Goal: Task Accomplishment & Management: Use online tool/utility

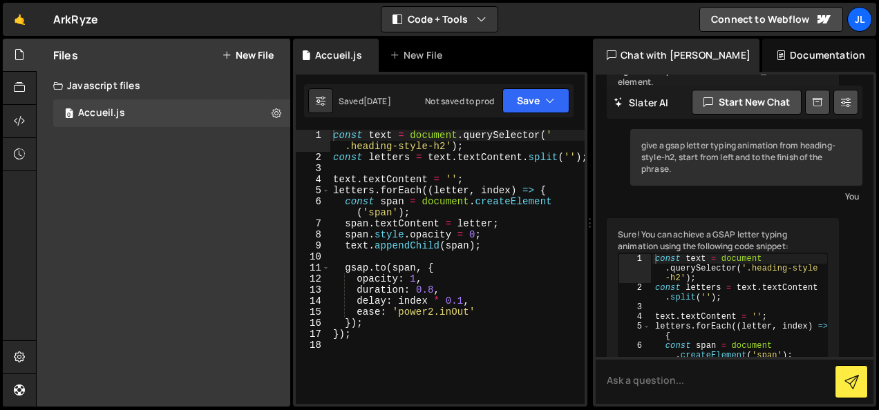
scroll to position [1701, 0]
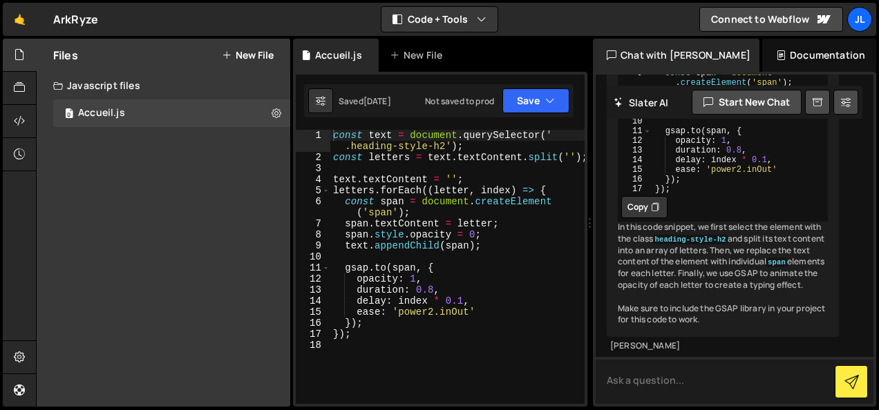
click at [670, 379] on textarea at bounding box center [735, 380] width 278 height 47
paste textarea "layout254_item-icon-wrapper"
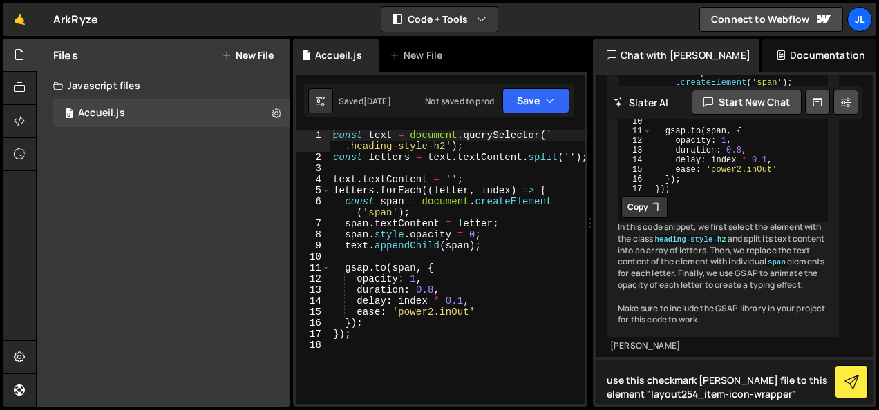
click at [781, 391] on textarea "use this checkmark [PERSON_NAME] file to this element "layout254_item-icon-wrap…" at bounding box center [735, 380] width 278 height 47
click at [739, 377] on textarea "use this checkmark [PERSON_NAME] file to this element "layout254_item-icon-wrap…" at bounding box center [735, 380] width 278 height 47
paste textarea ""use client"; import React, { useEffect, useRef } from "react"; import createGl…"
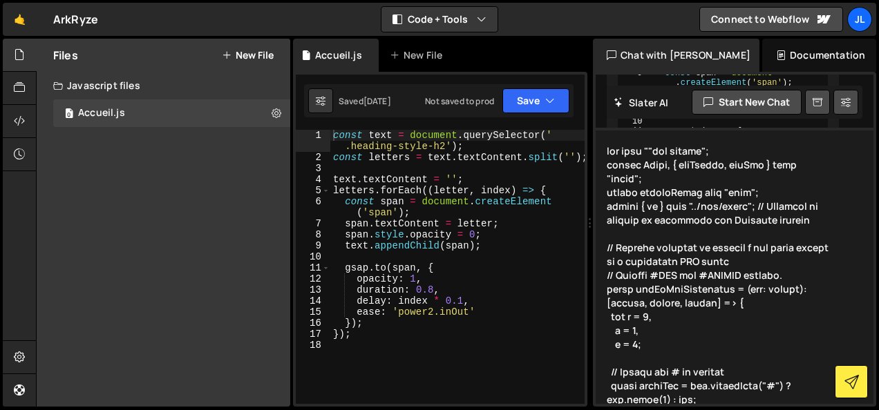
scroll to position [4163, 0]
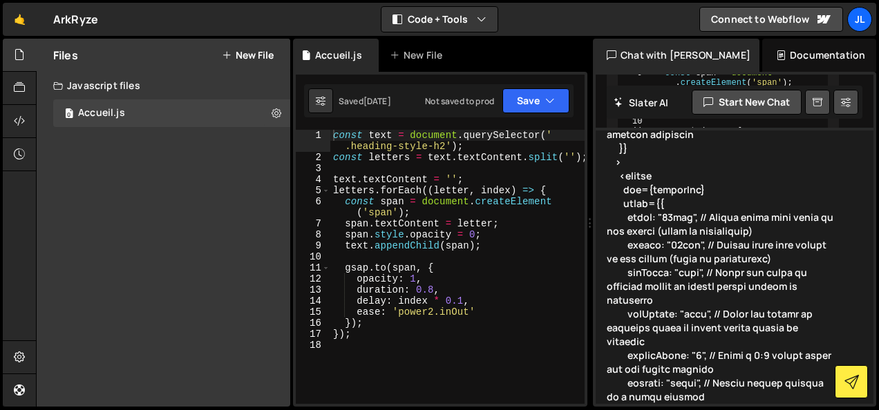
drag, startPoint x: 643, startPoint y: 395, endPoint x: 835, endPoint y: 446, distance: 197.9
click at [835, 410] on html "Projects [GEOGRAPHIC_DATA] Blog JL Projects Your Teams Account Upgrade Logout" at bounding box center [439, 205] width 879 height 410
click at [735, 396] on textarea at bounding box center [735, 266] width 278 height 276
paste textarea "layout254_content-bottom"
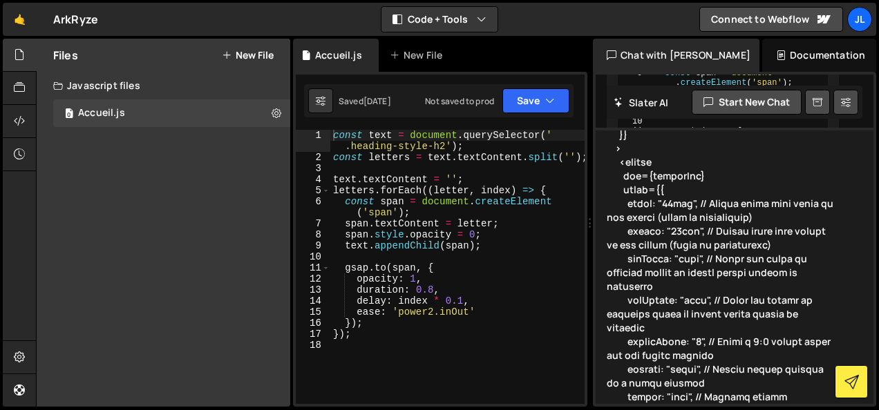
type textarea "use this ""use client"; import React, { useEffect, useRef } from "react"; impor…"
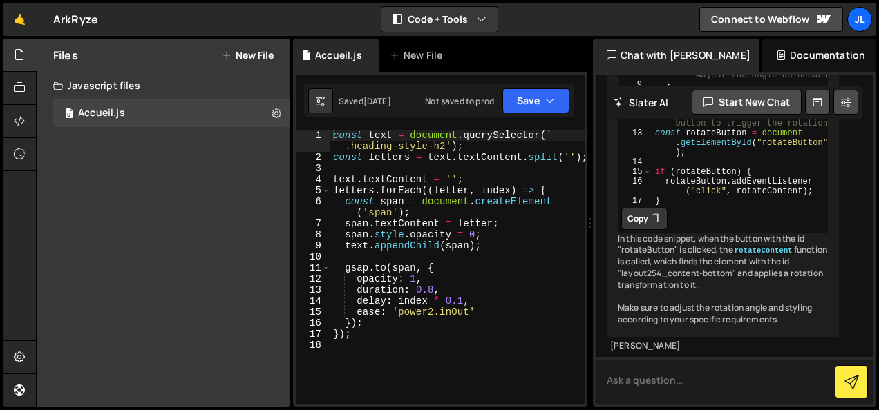
scroll to position [5869, 0]
click at [638, 230] on button "Copy" at bounding box center [644, 219] width 46 height 22
click at [348, 370] on div "const text = document . querySelector ( ' .heading-style-h2' ) ; const letters …" at bounding box center [457, 283] width 254 height 307
paste textarea "}"
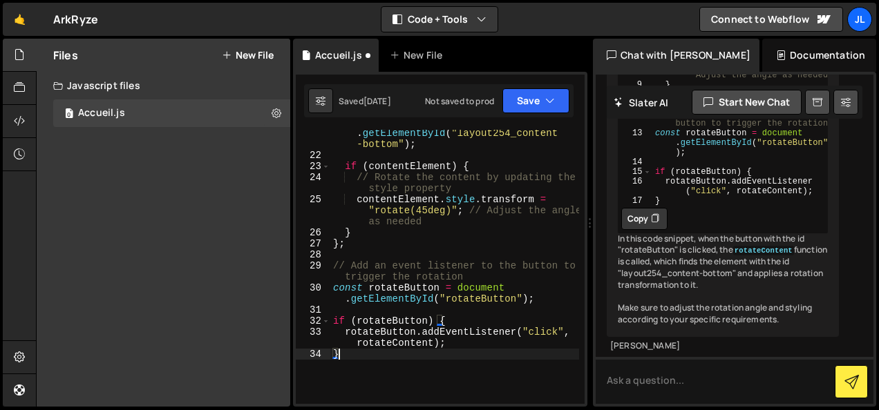
scroll to position [290, 0]
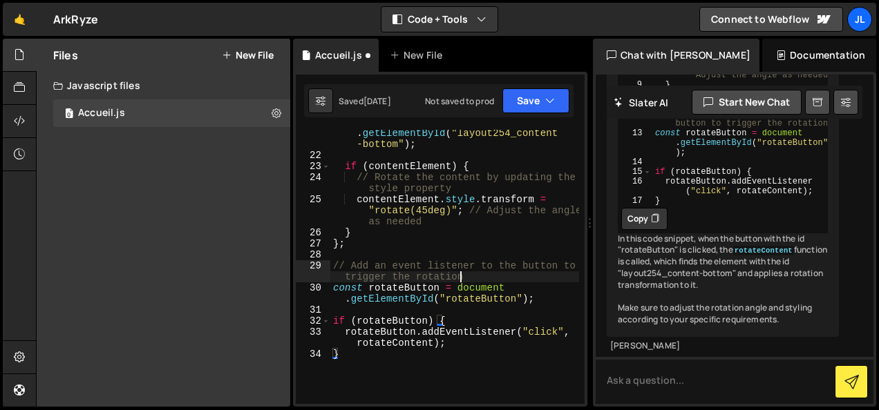
click at [466, 282] on div "const contentElement = document . getElementById ( "layout254_content -bottom" …" at bounding box center [454, 276] width 249 height 319
type textarea "// Add an event listener to the button to trigger the rotation"
click at [539, 100] on button "Save" at bounding box center [535, 100] width 67 height 25
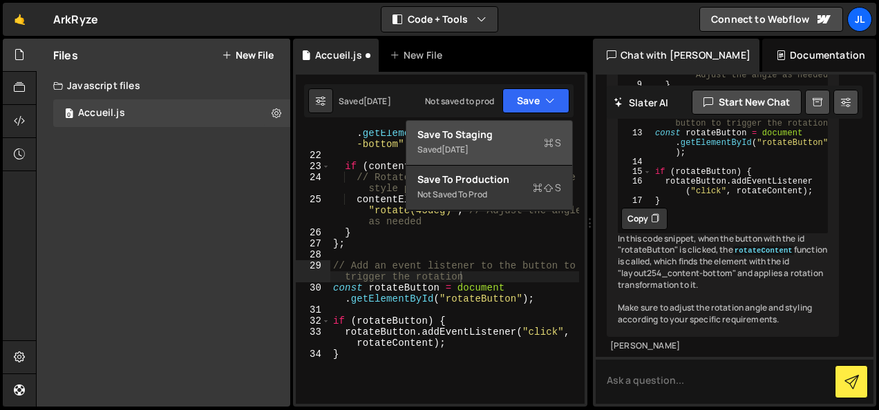
click at [509, 135] on div "Save to Staging S" at bounding box center [489, 135] width 144 height 14
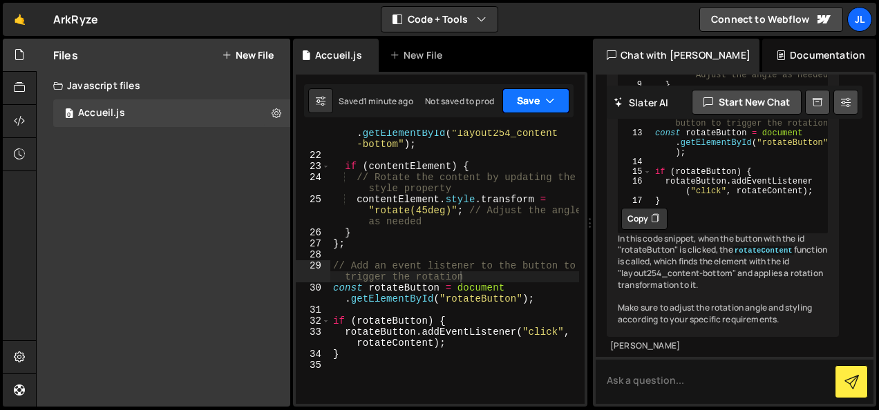
click at [549, 101] on icon "button" at bounding box center [550, 101] width 10 height 14
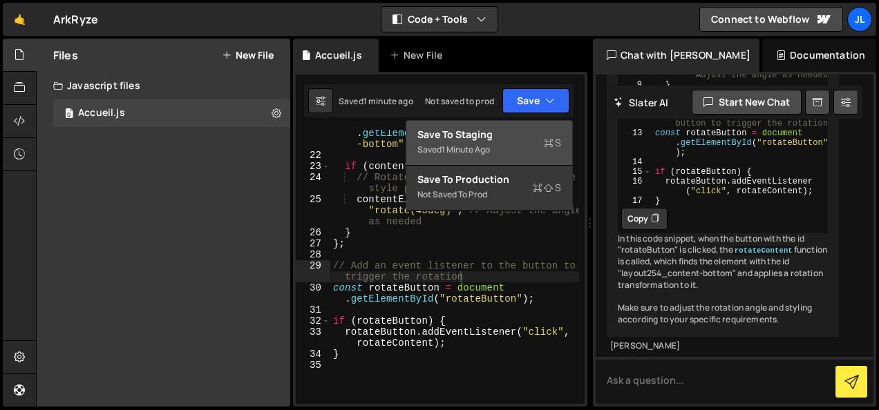
click at [491, 135] on div "Save to Staging S" at bounding box center [489, 135] width 144 height 14
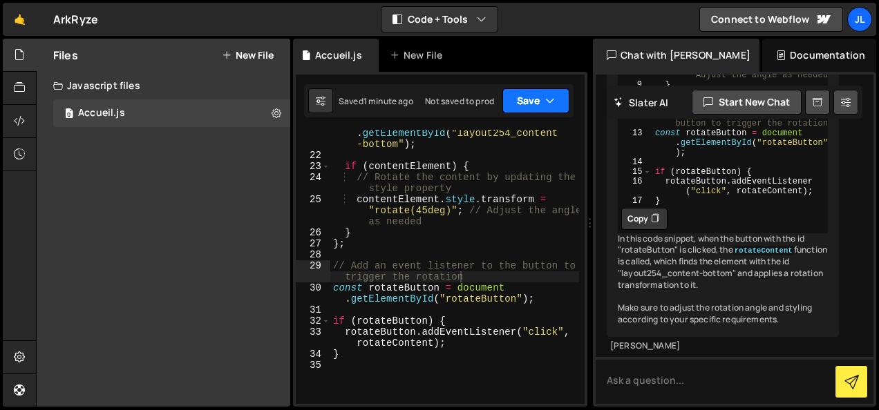
click at [545, 95] on button "Save" at bounding box center [535, 100] width 67 height 25
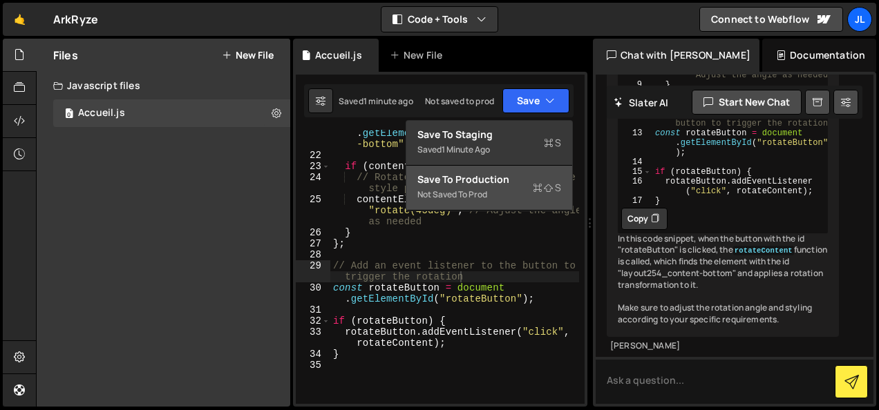
click at [502, 178] on div "Save to Production S" at bounding box center [489, 180] width 144 height 14
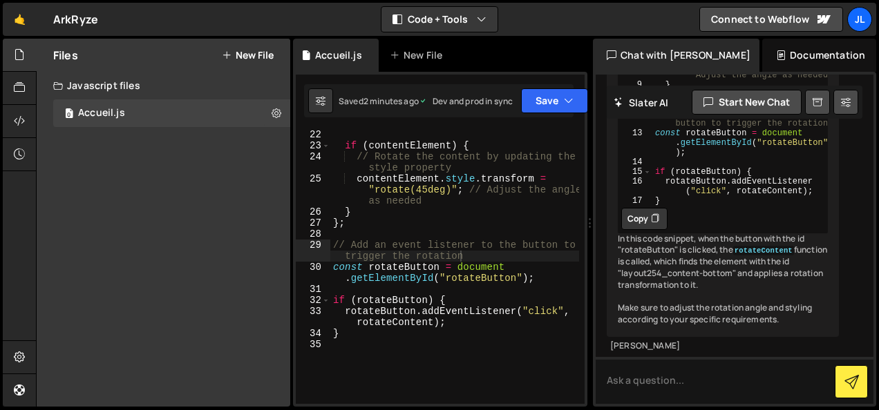
scroll to position [310, 0]
click at [660, 376] on textarea at bounding box center [735, 380] width 278 height 47
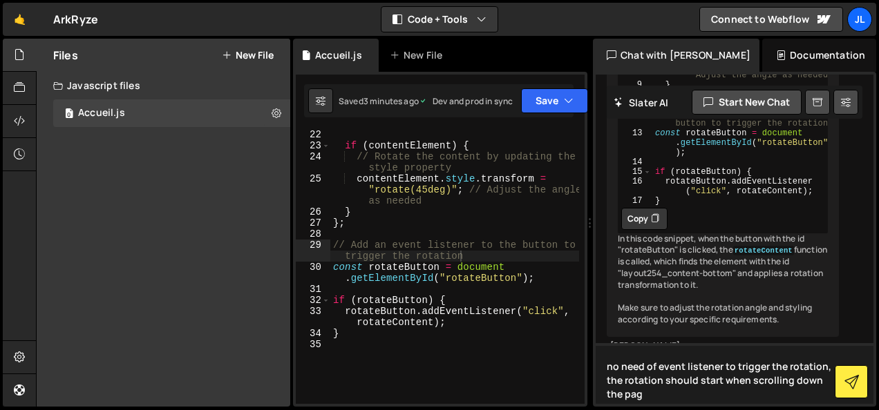
type textarea "no need of event listener to trigger the rotation, the rotation should start wh…"
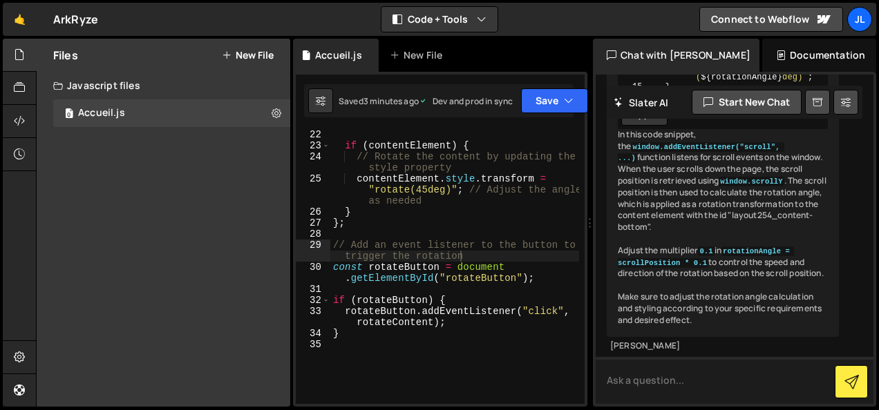
scroll to position [6589, 0]
click at [630, 126] on button "Copy" at bounding box center [644, 115] width 46 height 22
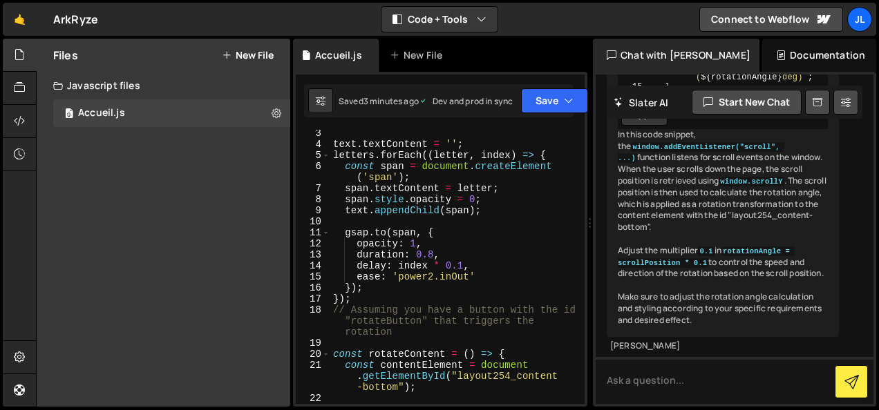
scroll to position [0, 0]
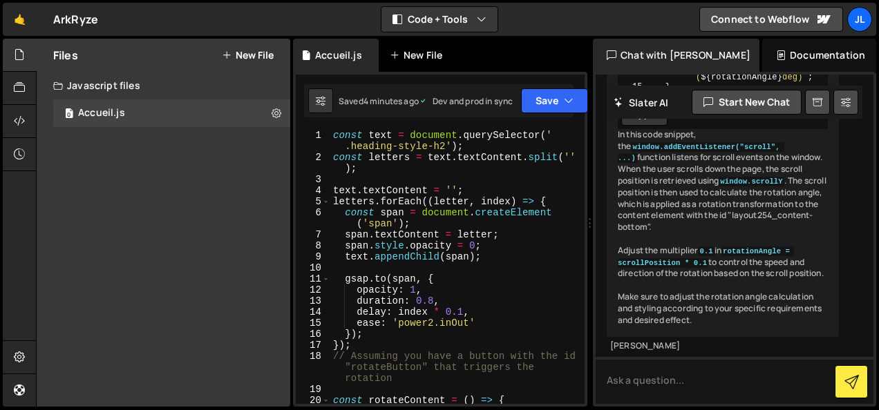
click at [424, 54] on div "New File" at bounding box center [419, 55] width 58 height 14
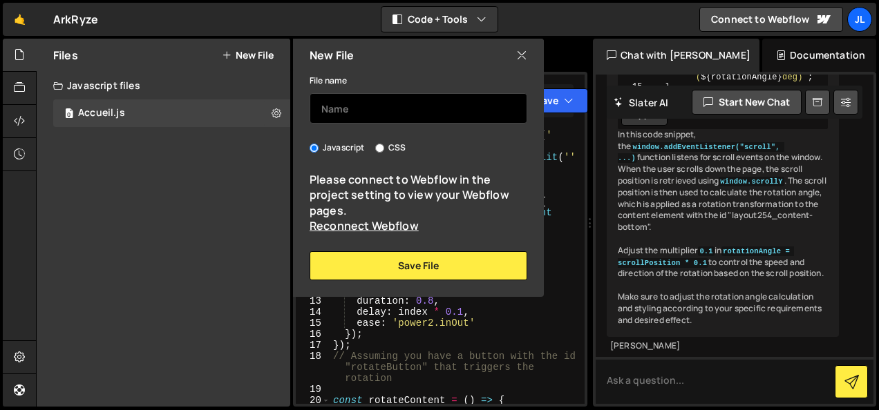
click at [401, 107] on input "text" at bounding box center [419, 108] width 218 height 30
type input "rotation"
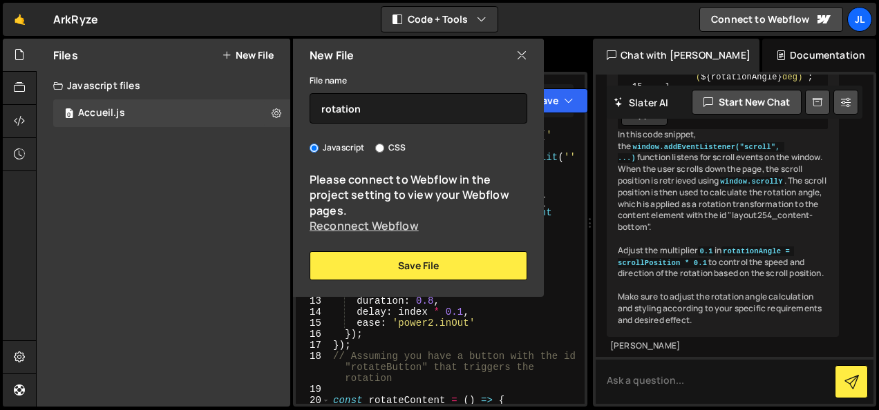
click at [365, 226] on link "Reconnect Webflow" at bounding box center [364, 225] width 109 height 15
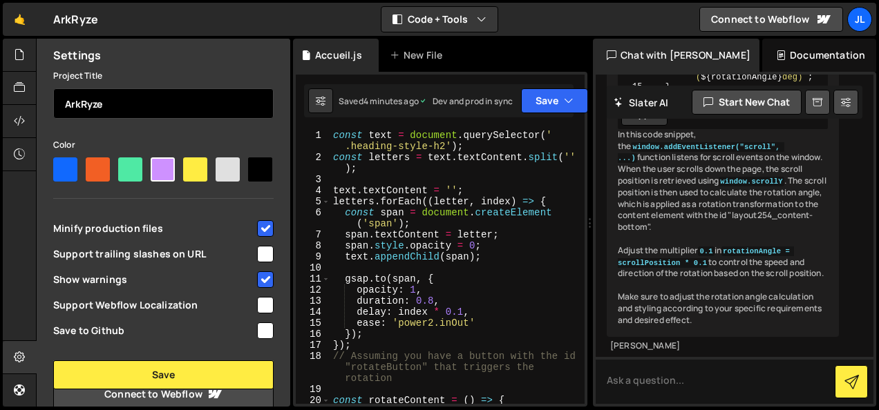
scroll to position [133, 0]
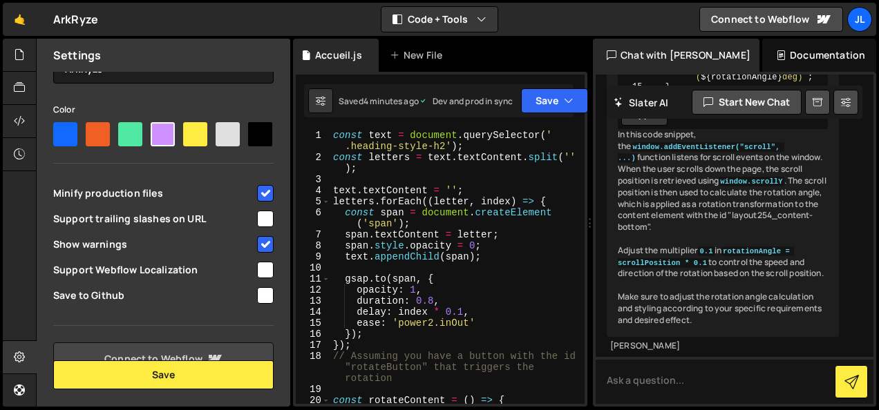
click at [187, 350] on link "Connect to Webflow" at bounding box center [163, 359] width 220 height 33
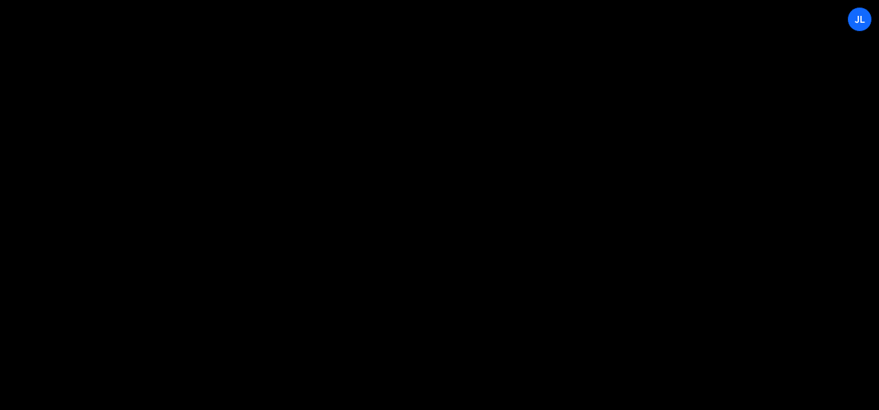
select select "68b74bd01a8bbb11a5a4295d"
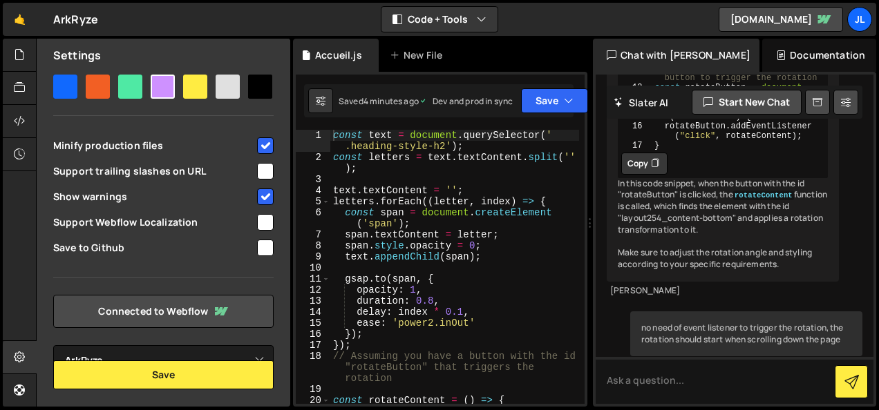
scroll to position [181, 0]
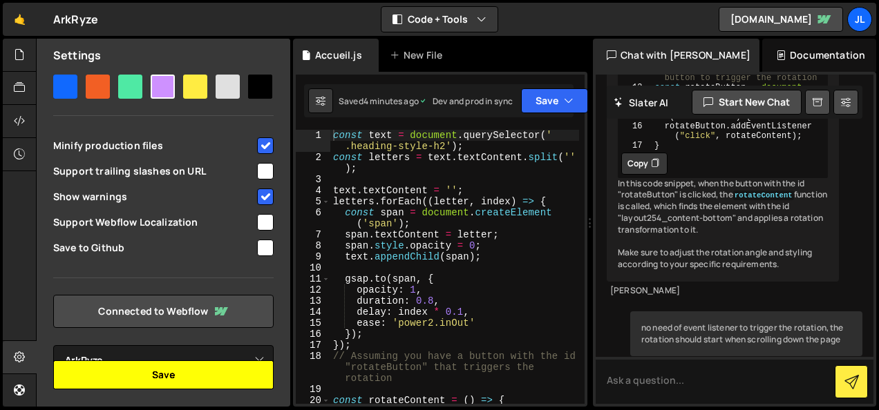
click at [178, 370] on button "Save" at bounding box center [163, 375] width 220 height 29
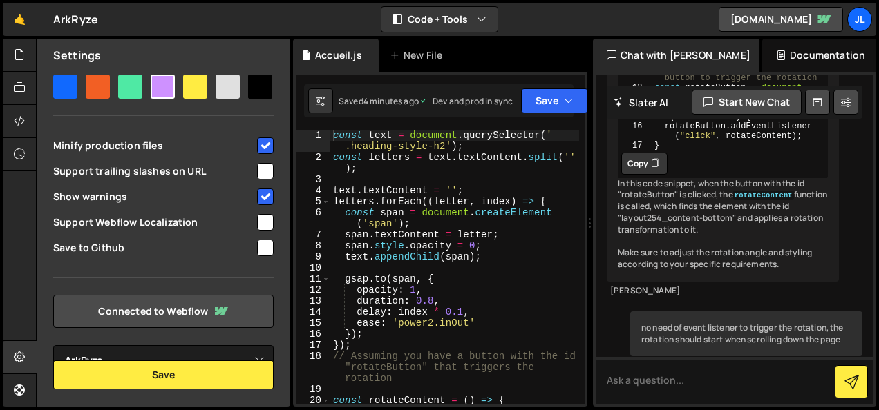
click at [15, 211] on div at bounding box center [19, 223] width 33 height 369
click at [433, 58] on div "New File" at bounding box center [419, 55] width 58 height 14
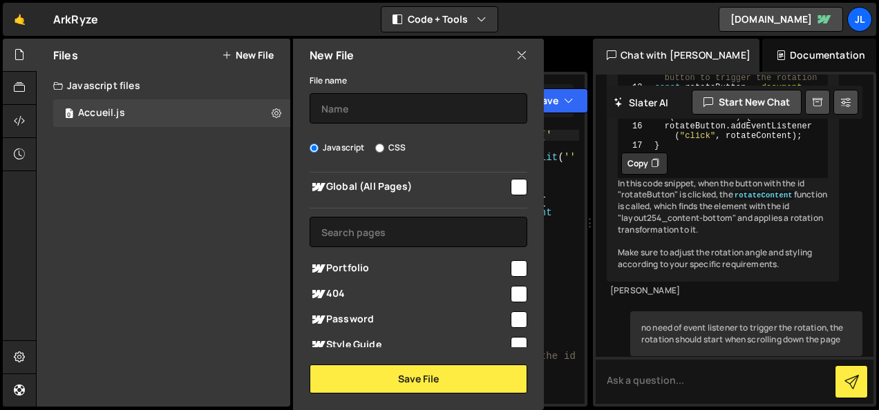
scroll to position [0, 0]
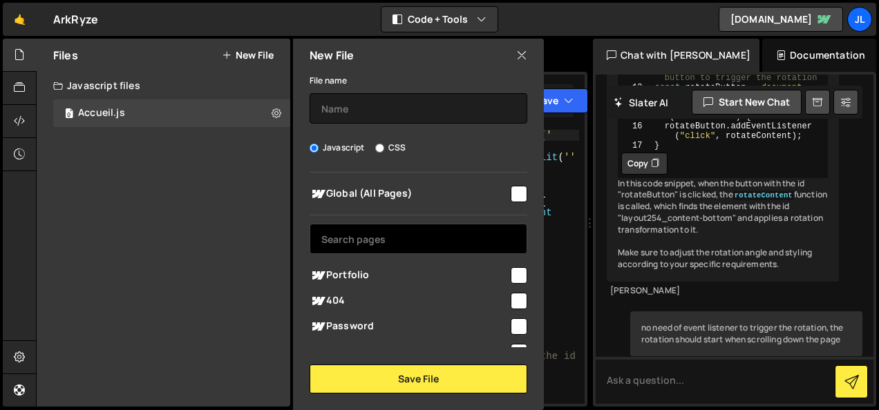
click at [372, 238] on input "text" at bounding box center [419, 239] width 218 height 30
click at [375, 238] on input "text" at bounding box center [419, 239] width 218 height 30
paste input "layout254_content-bottom"
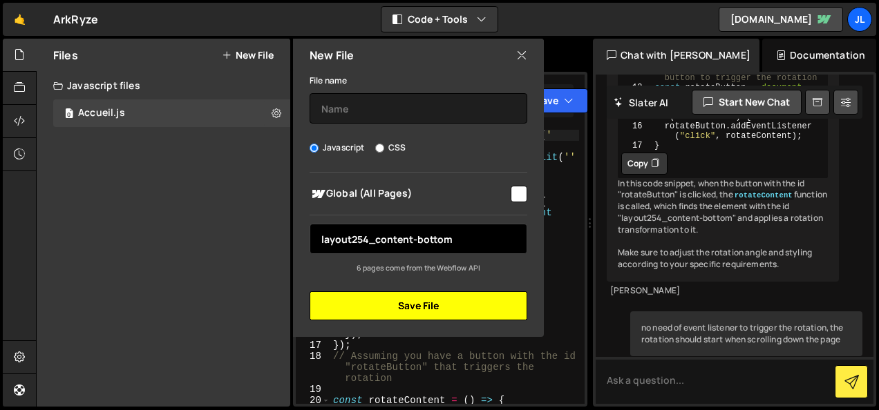
type input "layout254_content-bottom"
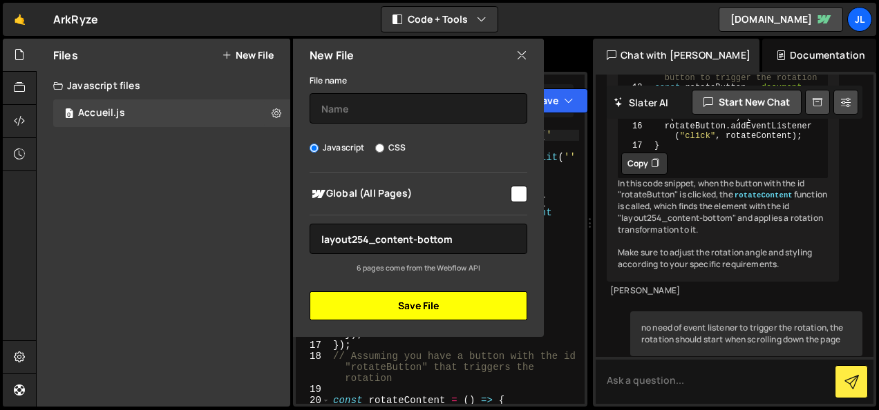
click at [441, 314] on button "Save File" at bounding box center [419, 306] width 218 height 29
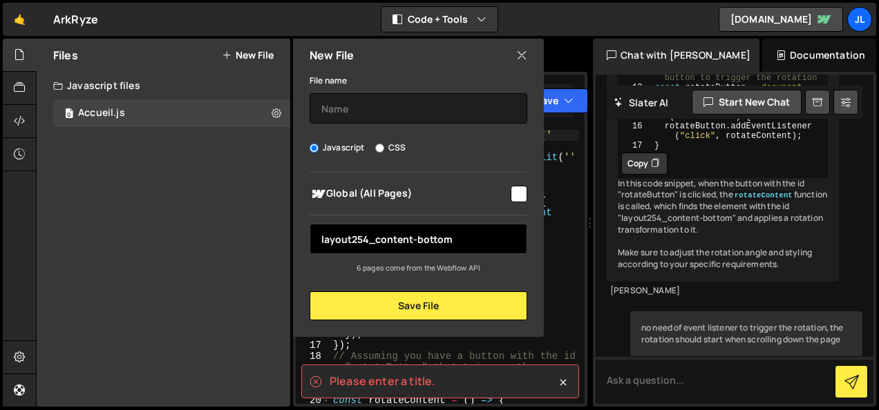
click at [472, 243] on input "layout254_content-bottom" at bounding box center [419, 239] width 218 height 30
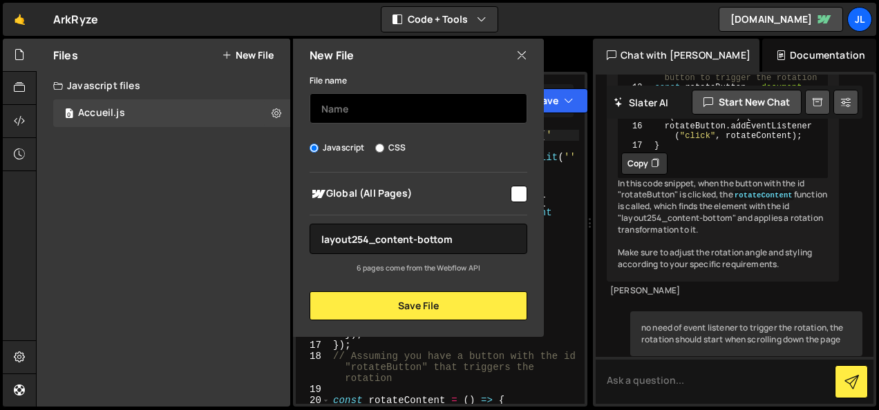
click at [409, 105] on input "text" at bounding box center [419, 108] width 218 height 30
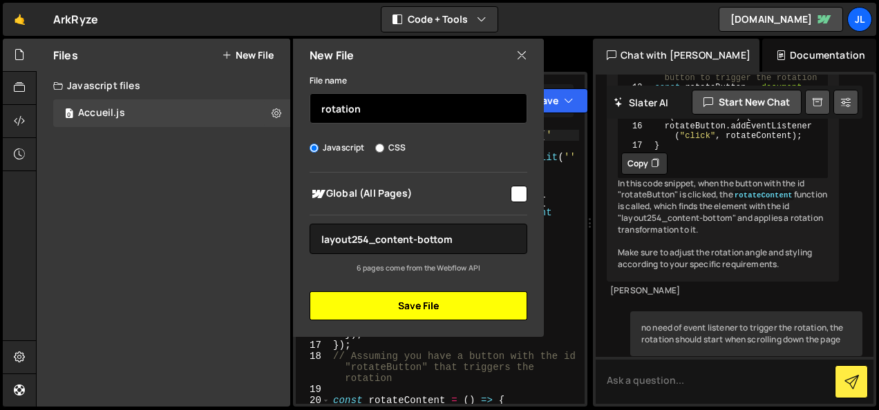
type input "rotation"
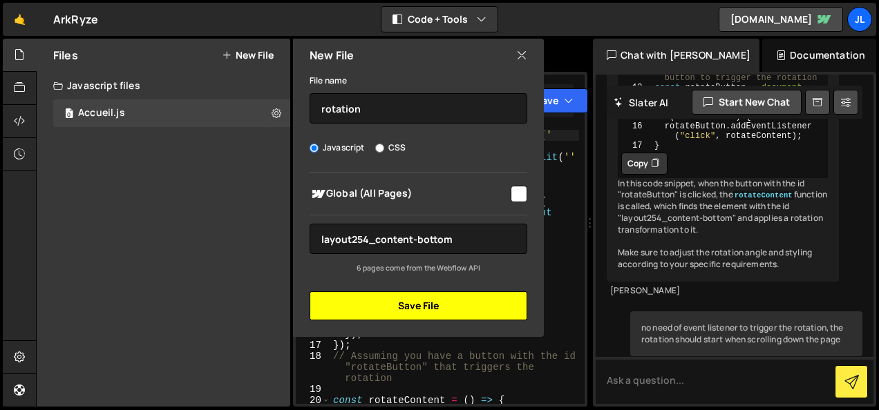
click at [416, 314] on button "Save File" at bounding box center [419, 306] width 218 height 29
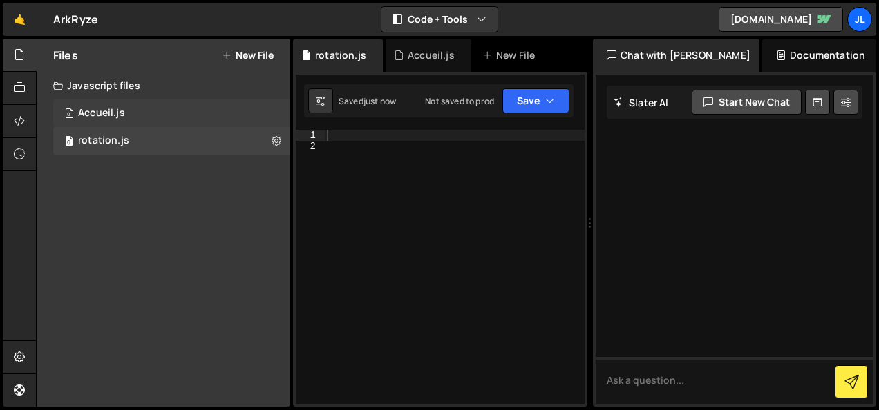
click at [160, 113] on div "0 Accueil.js 0" at bounding box center [171, 114] width 237 height 28
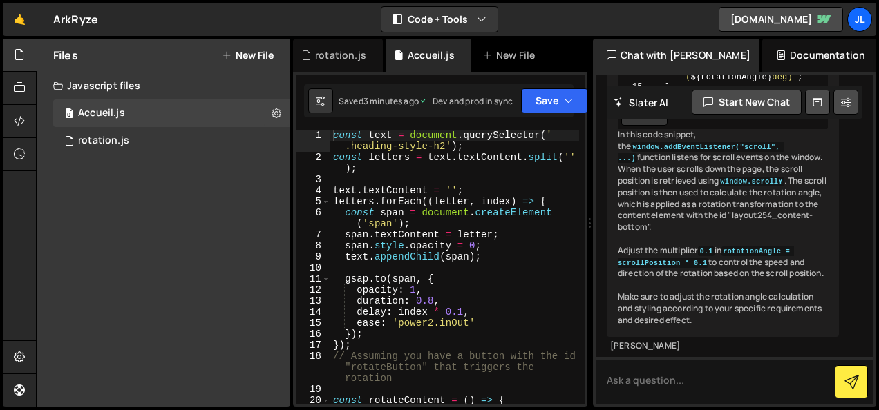
scroll to position [6552, 0]
click at [654, 122] on icon at bounding box center [655, 115] width 8 height 14
click at [185, 136] on div "0 rotation.js 0" at bounding box center [171, 141] width 237 height 28
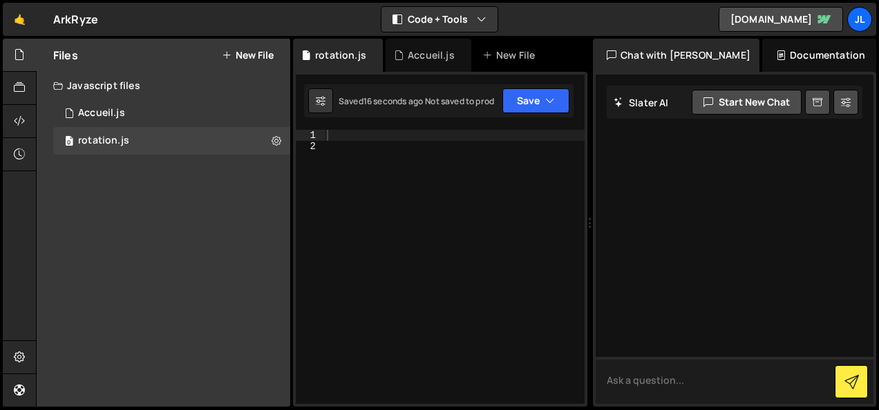
click at [661, 391] on textarea at bounding box center [735, 380] width 278 height 47
click at [406, 146] on div at bounding box center [454, 278] width 261 height 296
click at [392, 140] on div at bounding box center [454, 278] width 261 height 296
paste textarea "});"
type textarea "});"
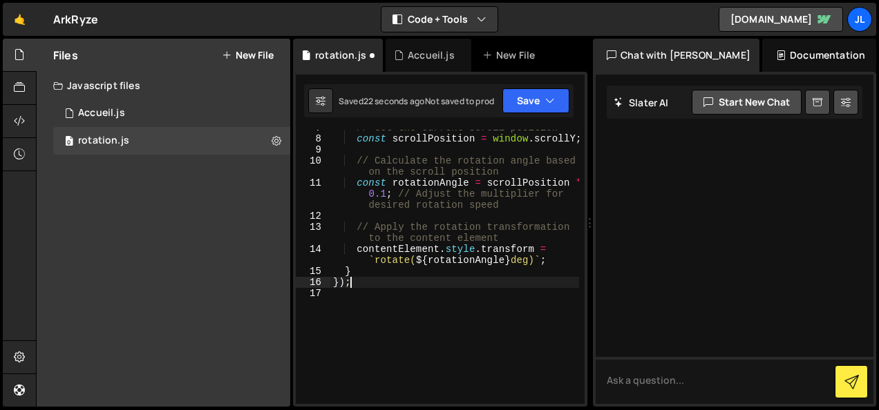
scroll to position [106, 0]
click at [549, 108] on button "Save" at bounding box center [535, 100] width 67 height 25
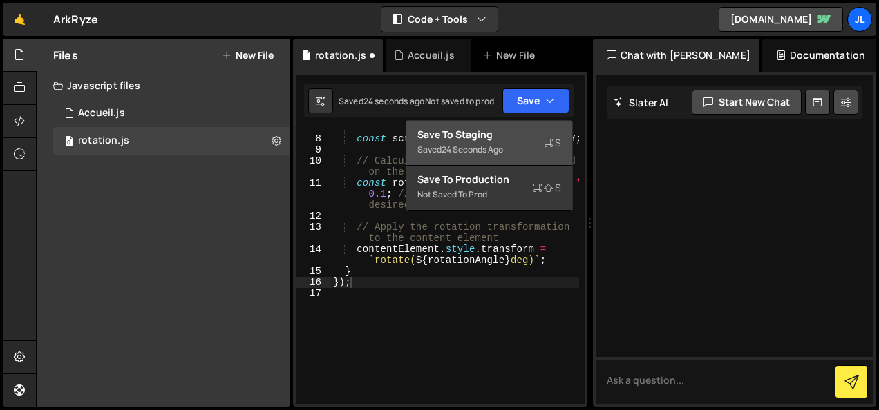
click at [512, 129] on div "Save to Staging S" at bounding box center [489, 135] width 144 height 14
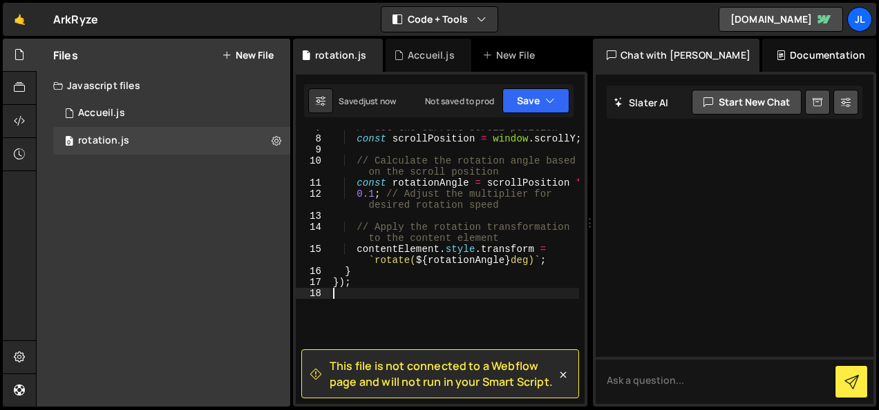
click at [500, 293] on div "// Get the current scroll position const scrollPosition = window . scrollY ; //…" at bounding box center [454, 270] width 249 height 296
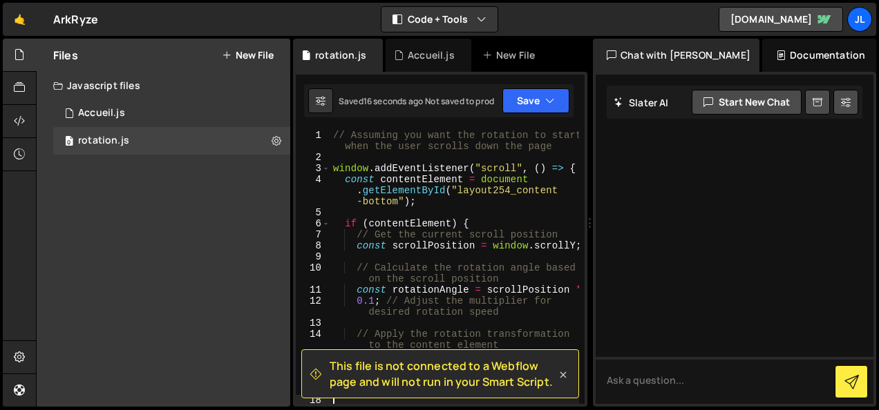
click at [563, 372] on icon at bounding box center [563, 375] width 14 height 14
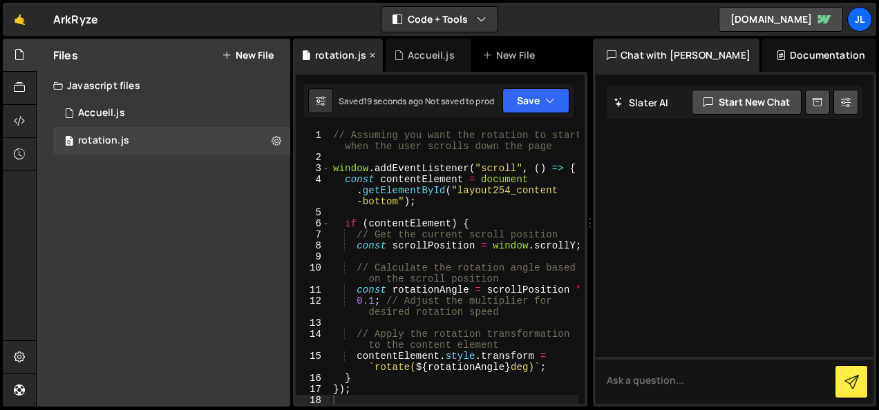
click at [331, 49] on div "rotation.js" at bounding box center [340, 55] width 51 height 14
click at [560, 104] on button "Save" at bounding box center [535, 100] width 67 height 25
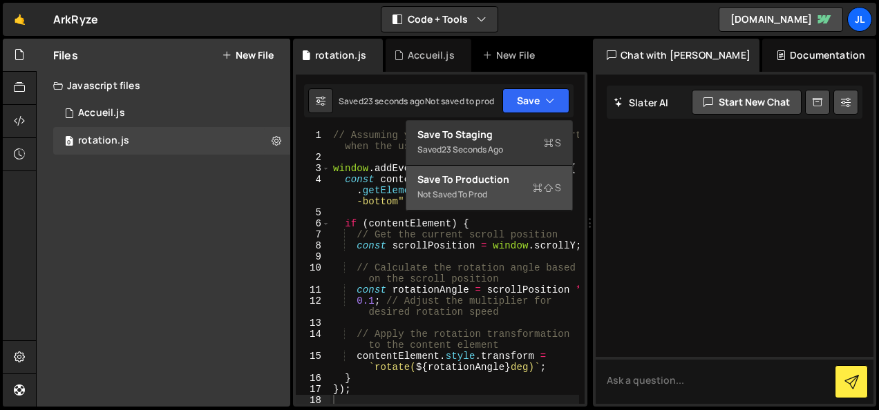
click at [485, 178] on div "Save to Production S" at bounding box center [489, 180] width 144 height 14
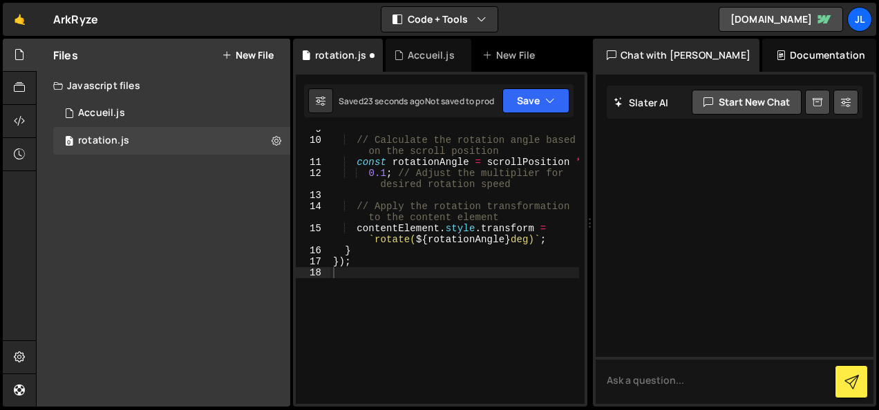
scroll to position [128, 0]
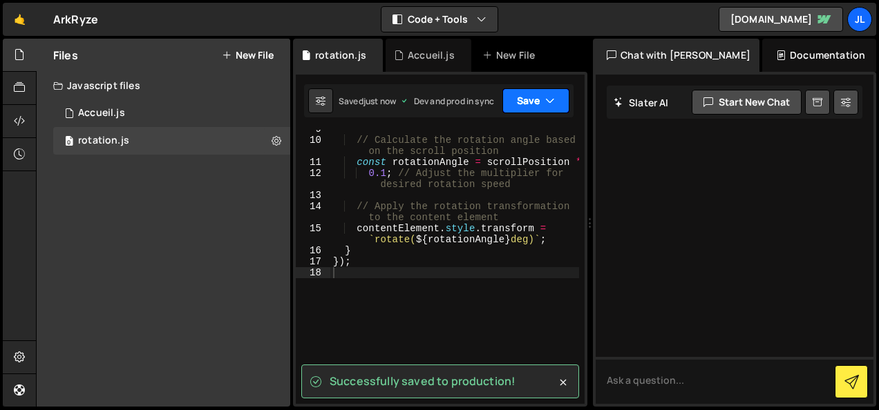
click at [551, 95] on icon "button" at bounding box center [550, 101] width 10 height 14
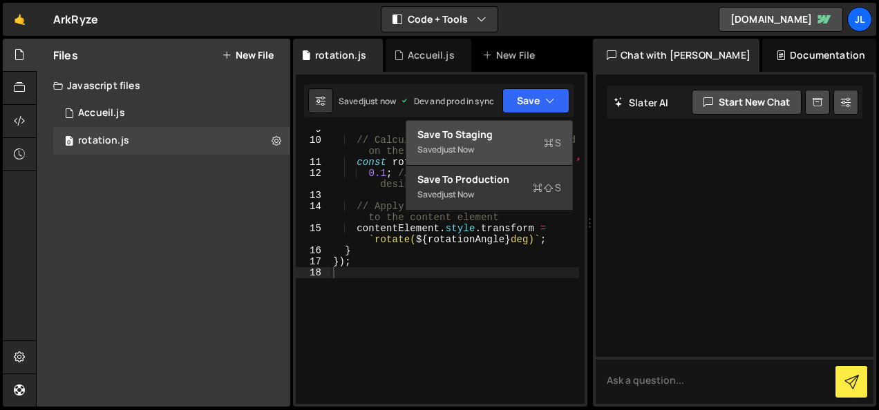
click at [493, 142] on div "Saved just now" at bounding box center [489, 150] width 144 height 17
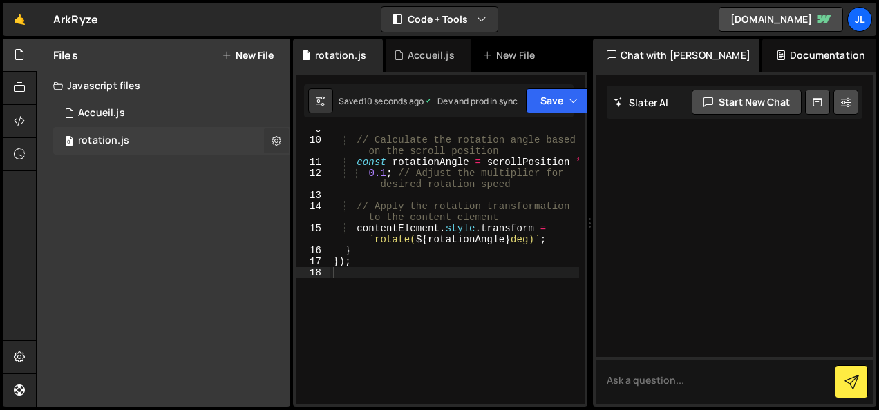
click at [277, 138] on icon at bounding box center [277, 140] width 10 height 13
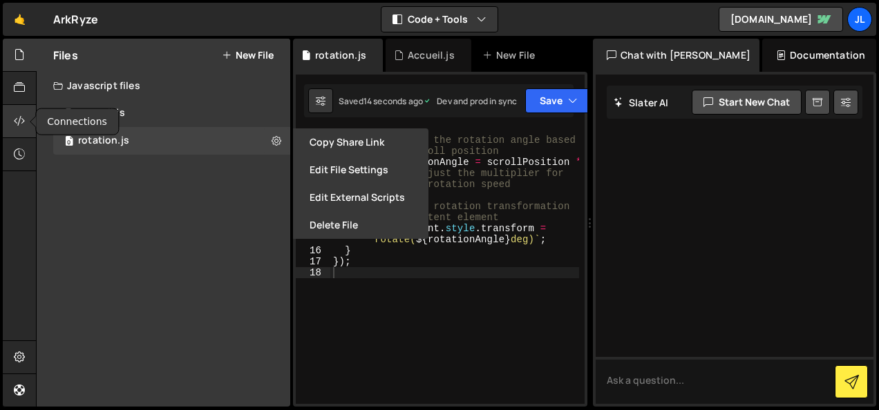
click at [18, 116] on icon at bounding box center [19, 120] width 11 height 15
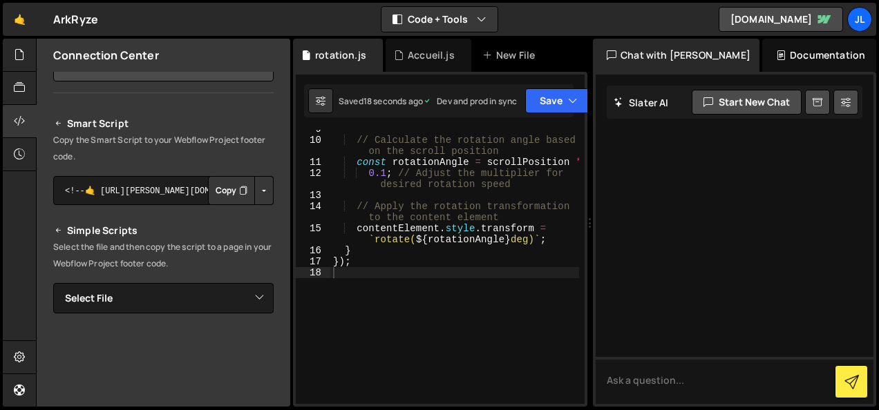
scroll to position [99, 0]
